Goal: Task Accomplishment & Management: Use online tool/utility

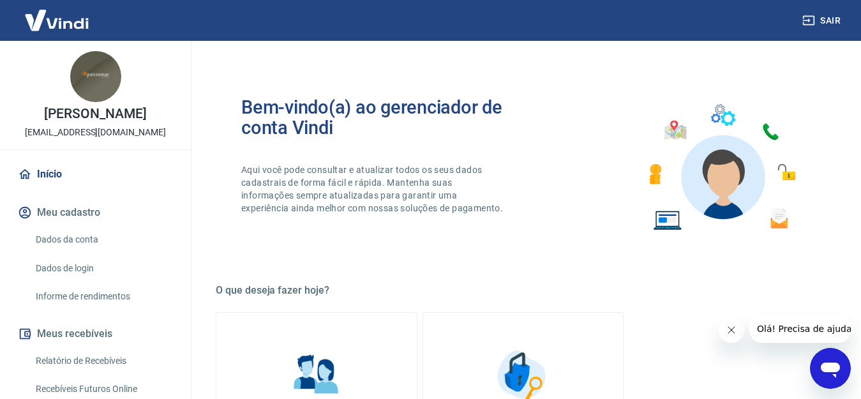
scroll to position [64, 0]
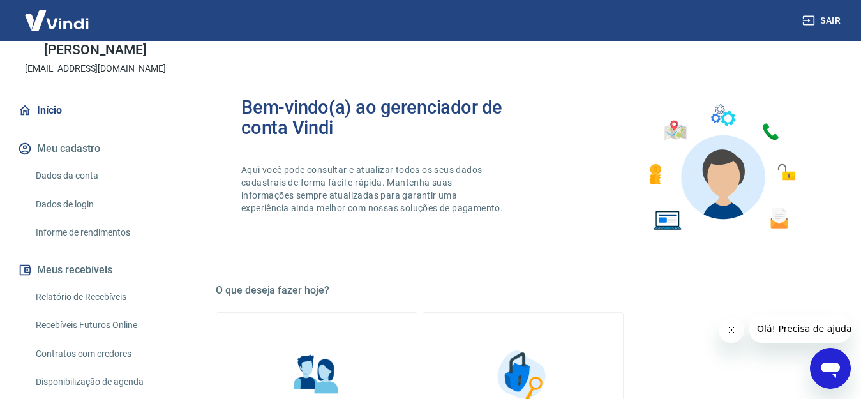
click at [93, 338] on link "Recebíveis Futuros Online" at bounding box center [103, 325] width 145 height 26
click at [731, 326] on icon "Fechar mensagem da empresa" at bounding box center [732, 330] width 10 height 10
click at [115, 338] on link "Recebíveis Futuros Online" at bounding box center [103, 325] width 145 height 26
